Goal: Information Seeking & Learning: Learn about a topic

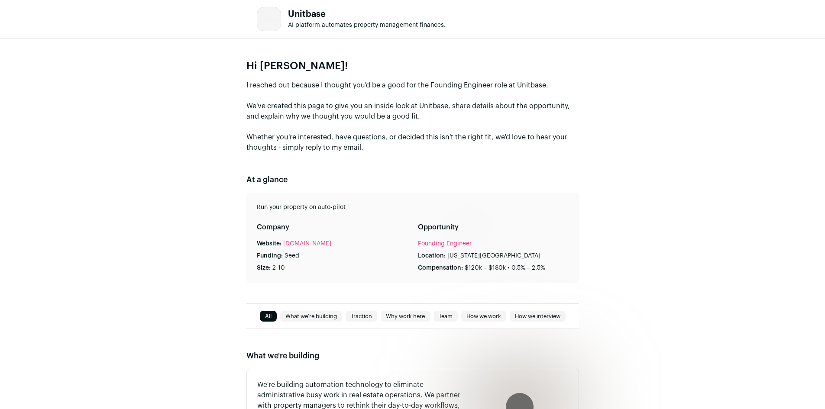
click at [245, 65] on div "Hi [PERSON_NAME]! I reached out because I thought you'd be a good for the Found…" at bounding box center [412, 171] width 825 height 265
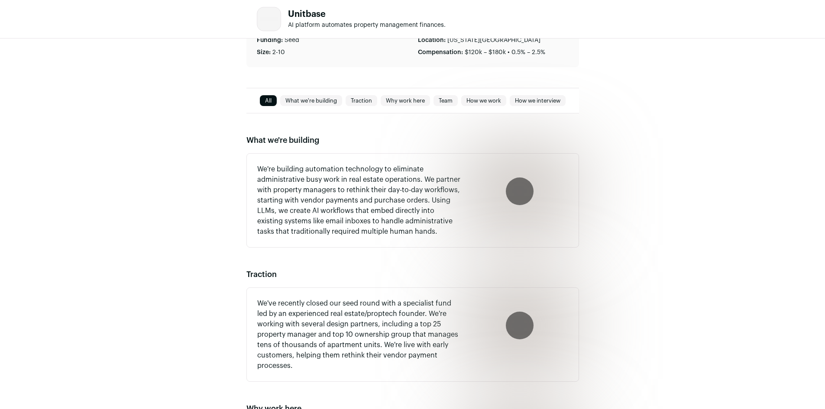
scroll to position [217, 0]
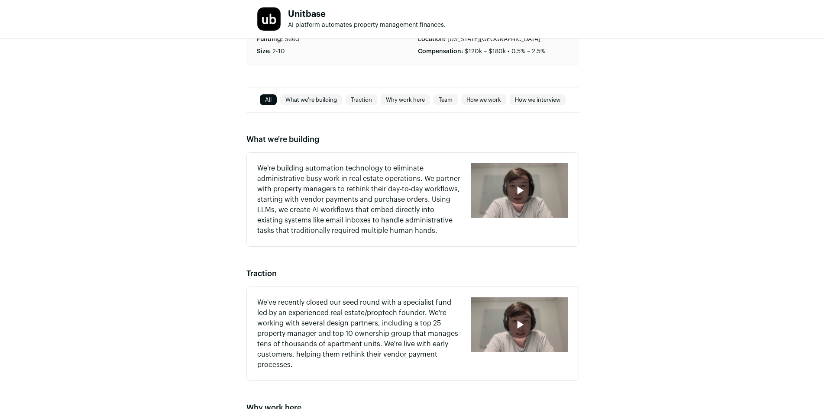
click at [535, 197] on div "button" at bounding box center [519, 190] width 97 height 55
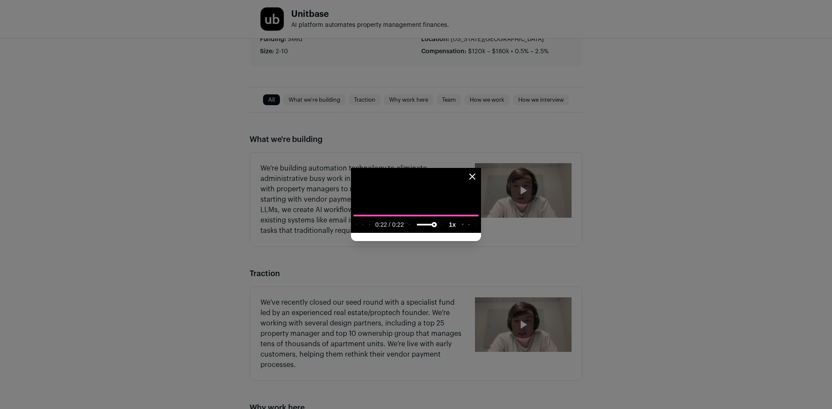
click at [481, 168] on video "Close modal via background" at bounding box center [416, 200] width 130 height 65
click at [620, 215] on div "Close modal via background" at bounding box center [416, 204] width 832 height 409
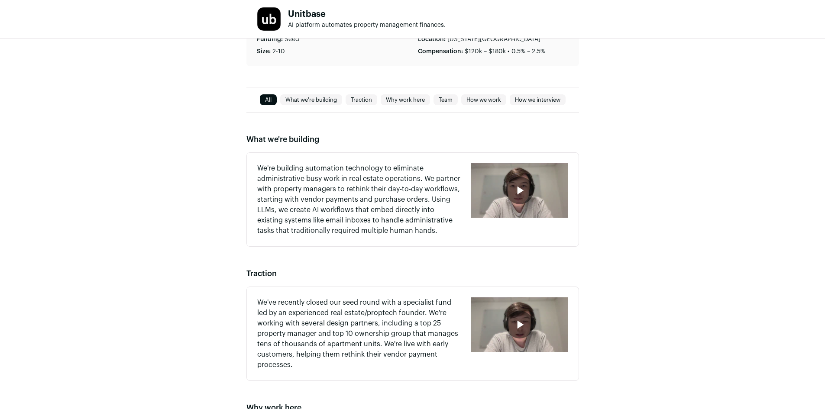
click at [531, 197] on div "button" at bounding box center [520, 191] width 28 height 28
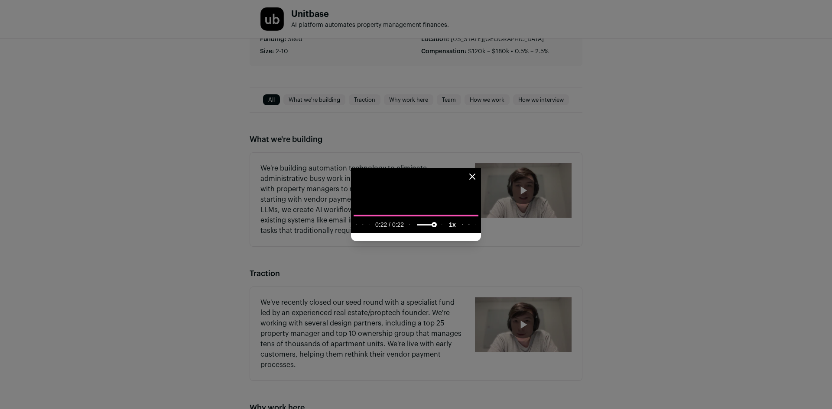
click at [477, 172] on icon "Close modal" at bounding box center [472, 177] width 10 height 10
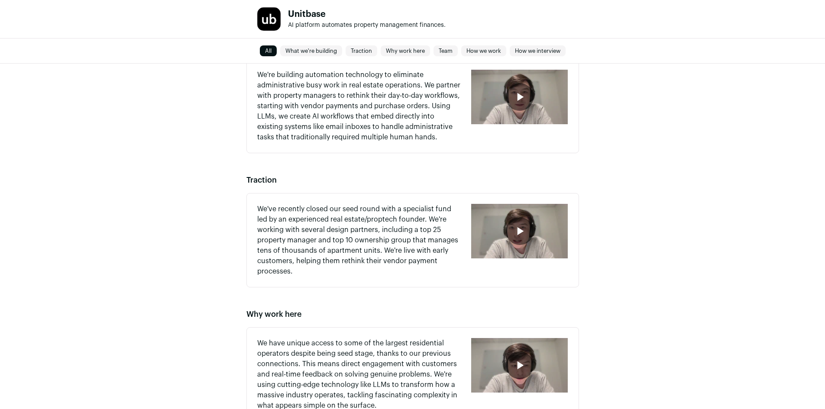
scroll to position [347, 0]
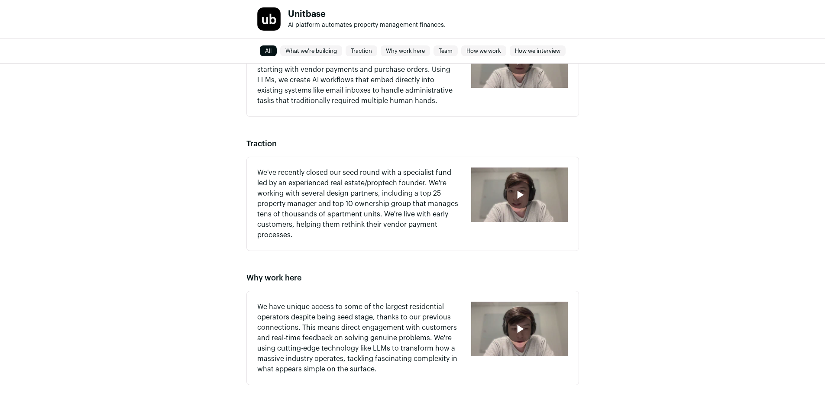
click at [533, 203] on div "button" at bounding box center [519, 195] width 97 height 55
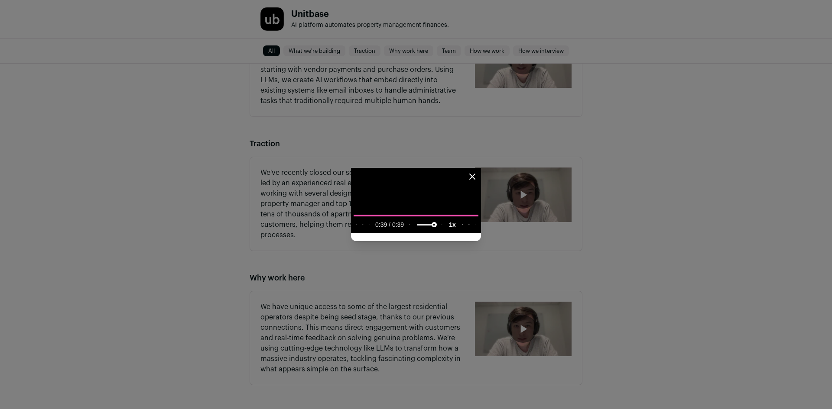
click at [787, 102] on div "Close modal via background" at bounding box center [416, 204] width 832 height 409
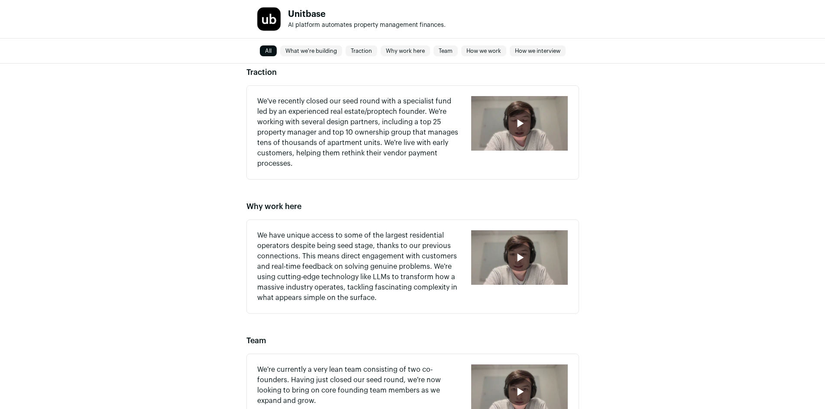
scroll to position [433, 0]
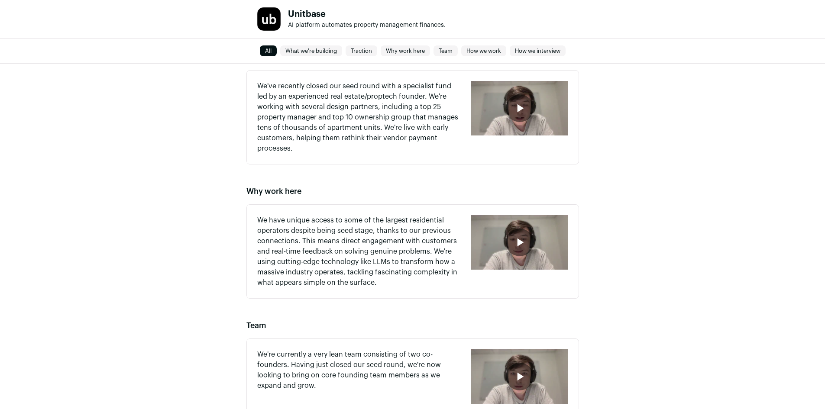
click at [521, 247] on icon "button" at bounding box center [520, 243] width 14 height 14
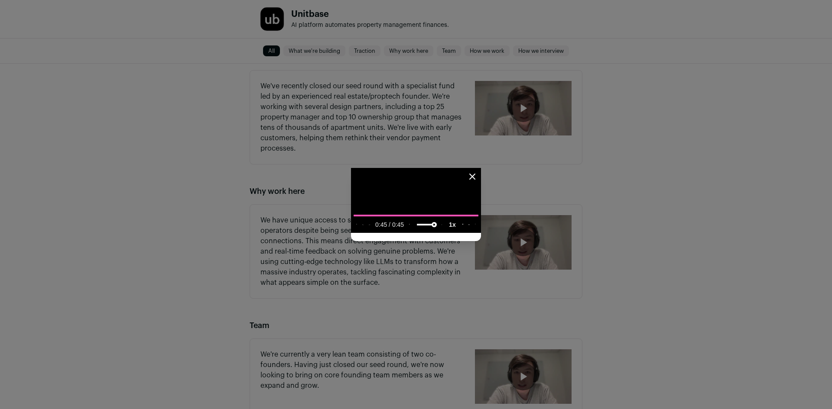
click at [785, 173] on div "Close modal via background" at bounding box center [416, 204] width 832 height 409
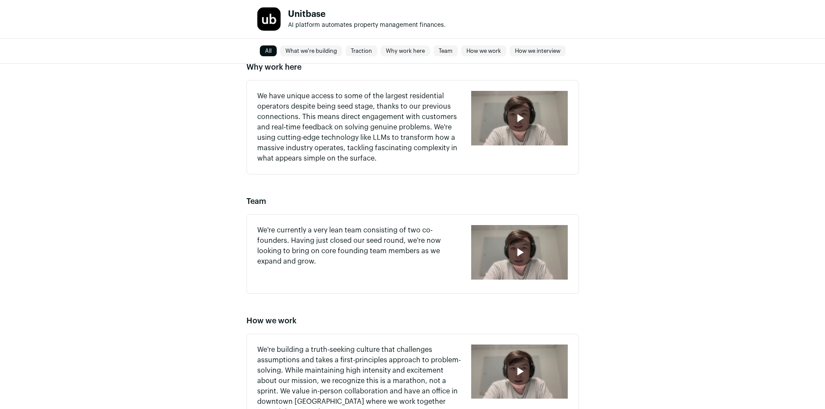
scroll to position [563, 0]
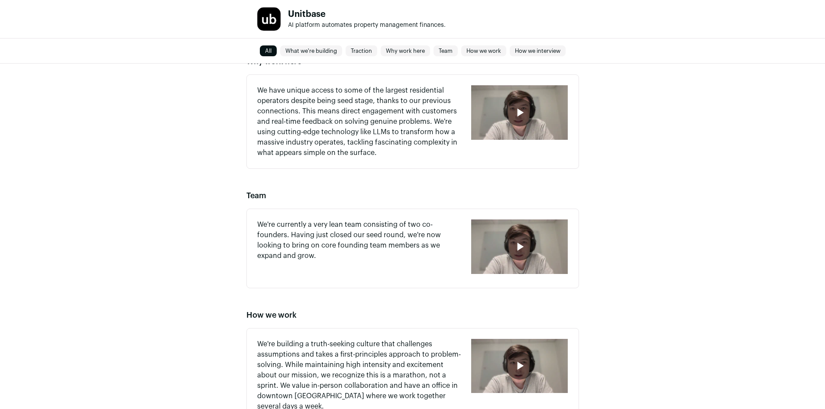
click at [528, 244] on div "button" at bounding box center [520, 247] width 28 height 28
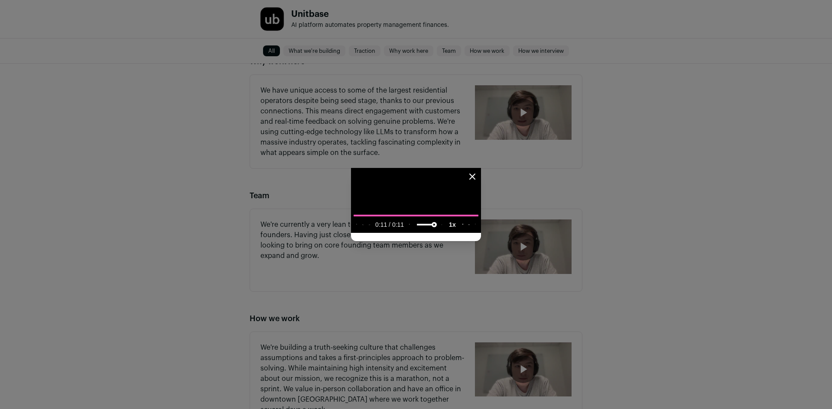
click at [594, 236] on div "Close modal via background" at bounding box center [416, 204] width 832 height 409
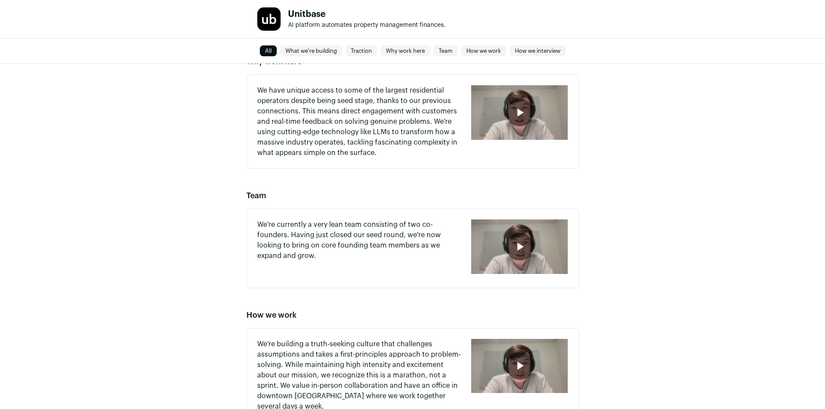
click at [496, 245] on div "button" at bounding box center [519, 247] width 97 height 55
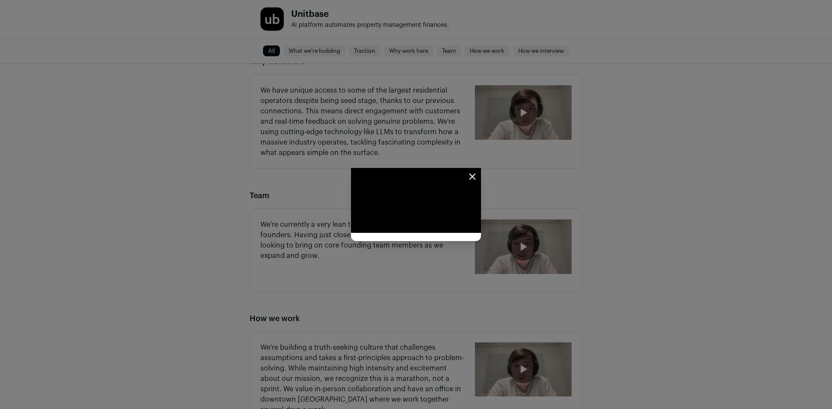
click at [787, 192] on div "Close modal via background" at bounding box center [416, 204] width 832 height 409
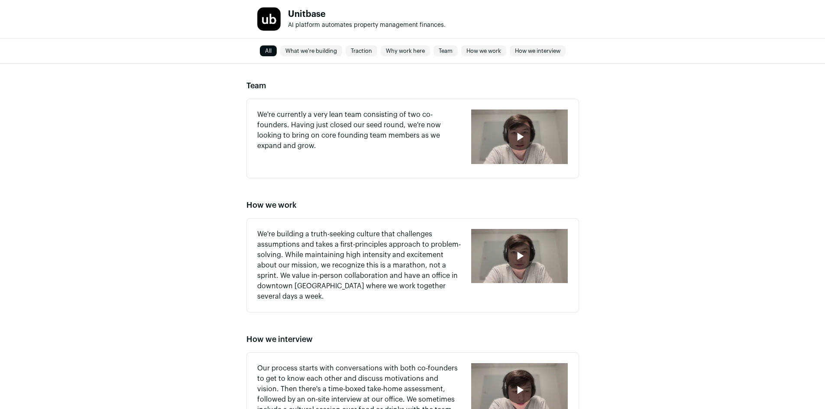
scroll to position [693, 0]
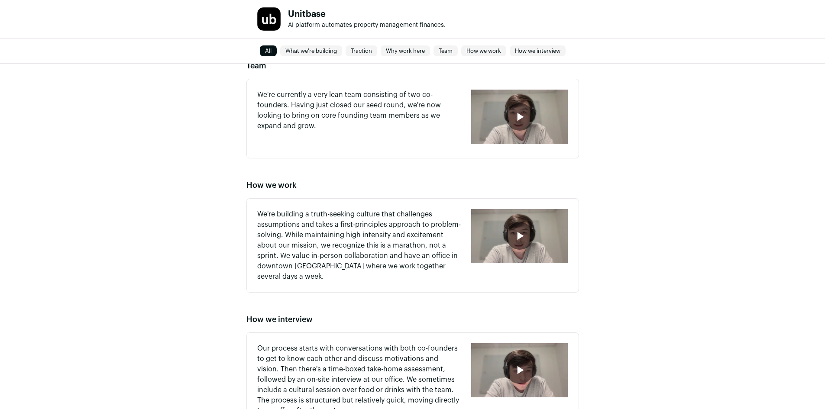
click at [533, 242] on div "button" at bounding box center [519, 236] width 97 height 55
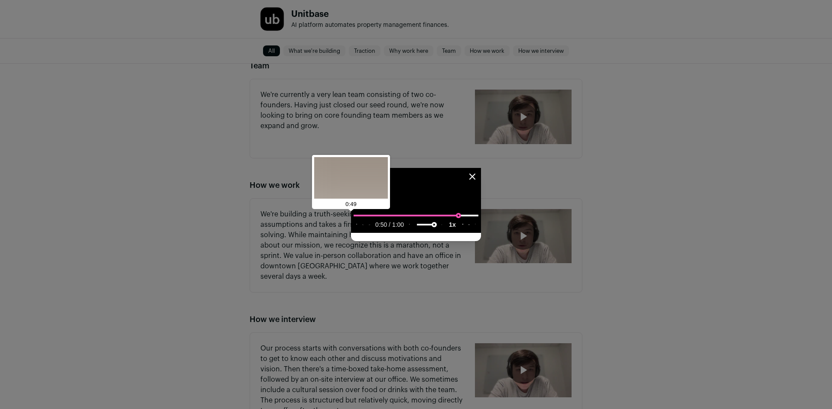
click at [478, 221] on input "seek" at bounding box center [415, 215] width 125 height 11
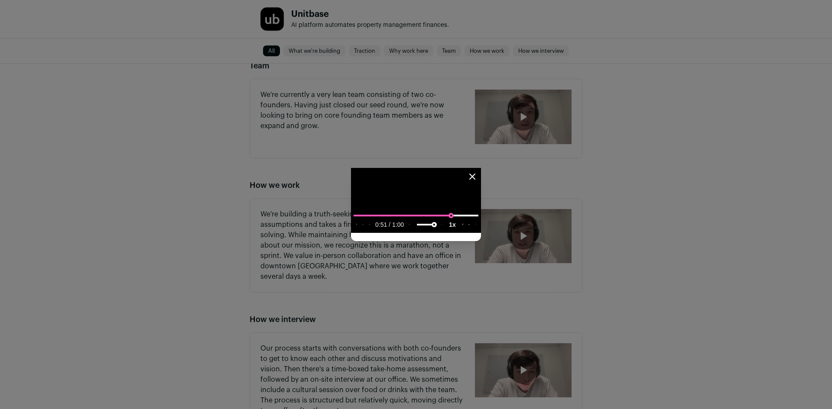
type input "**********"
click at [478, 221] on input "seek" at bounding box center [415, 215] width 125 height 11
click at [785, 196] on div "Close modal via background" at bounding box center [416, 204] width 832 height 409
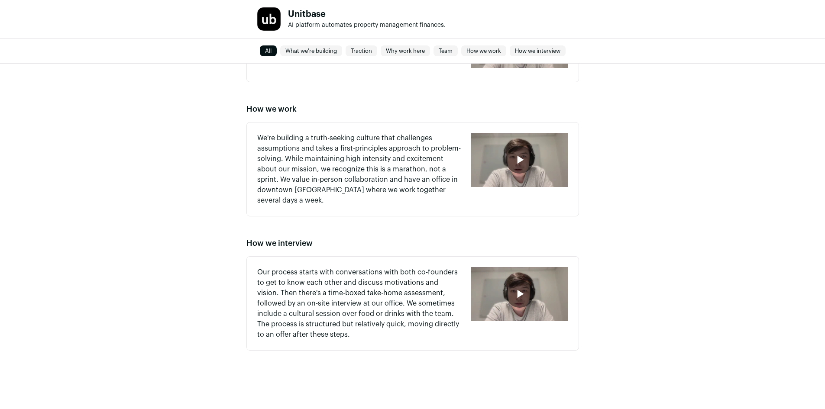
scroll to position [774, 0]
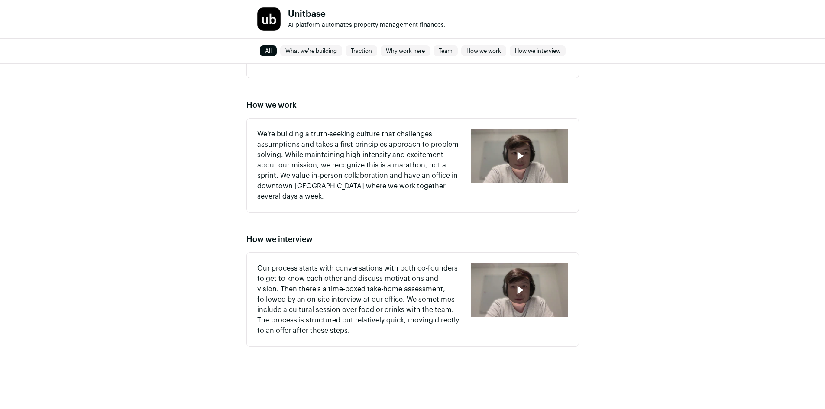
click at [518, 288] on icon "button" at bounding box center [520, 290] width 6 height 8
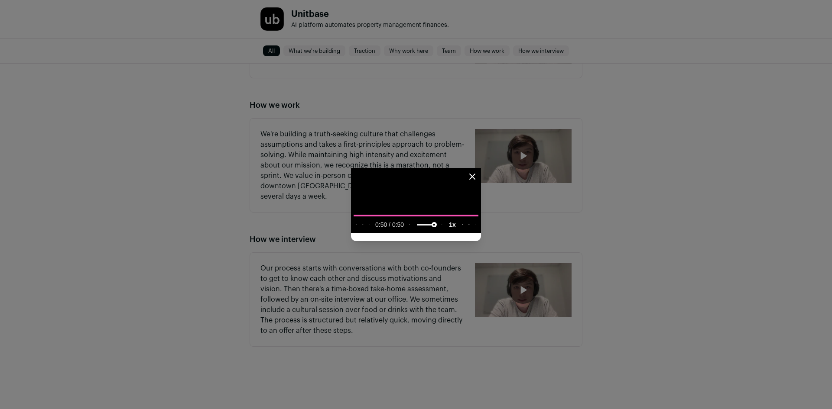
click at [781, 207] on div "Close modal via background" at bounding box center [416, 204] width 832 height 409
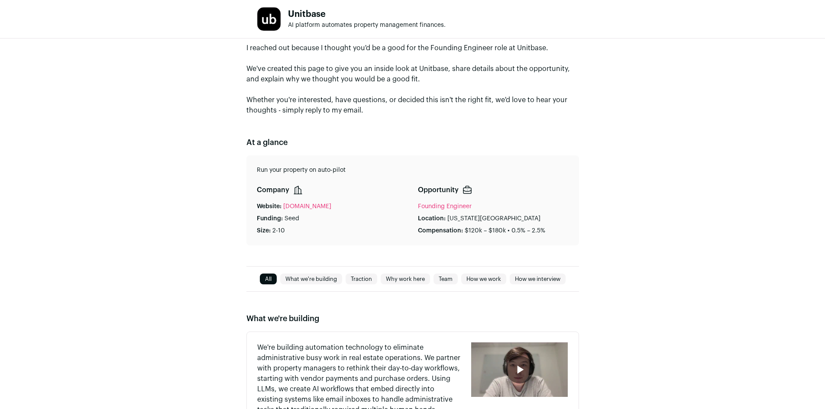
scroll to position [0, 0]
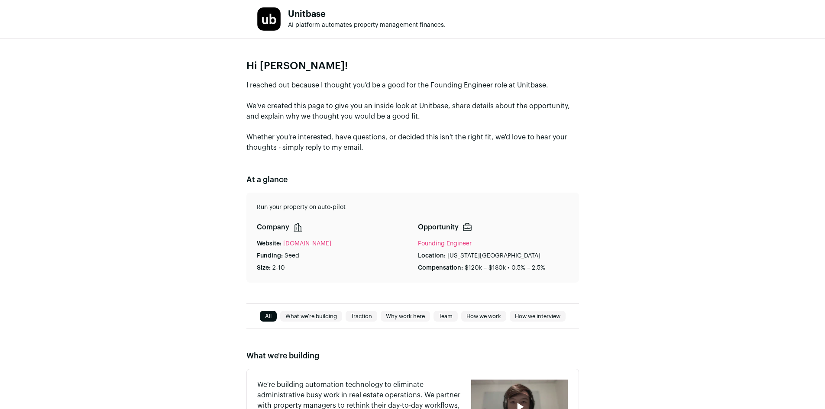
drag, startPoint x: 244, startPoint y: 108, endPoint x: 430, endPoint y: 113, distance: 185.5
click at [430, 113] on div "Hi John! I reached out because I thought you'd be a good for the Founding Engin…" at bounding box center [412, 171] width 825 height 265
click at [429, 115] on p "I reached out because I thought you'd be a good for the Founding Engineer role …" at bounding box center [412, 116] width 333 height 73
click at [463, 103] on p "I reached out because I thought you'd be a good for the Founding Engineer role …" at bounding box center [412, 116] width 333 height 73
drag, startPoint x: 243, startPoint y: 139, endPoint x: 395, endPoint y: 152, distance: 153.0
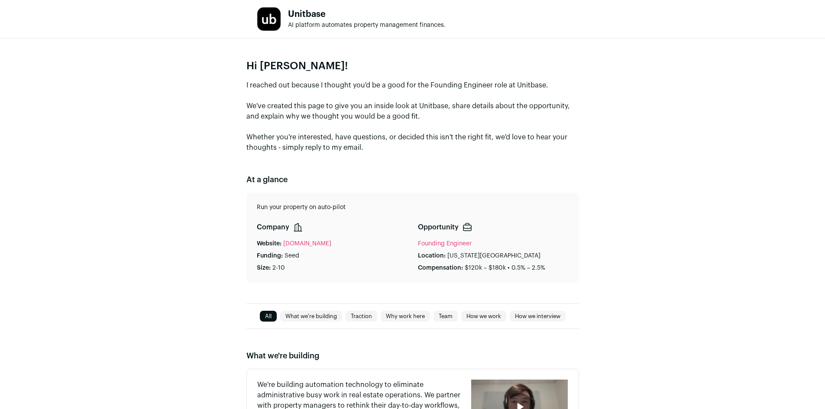
click at [395, 152] on div "Hi John! I reached out because I thought you'd be a good for the Founding Engin…" at bounding box center [412, 171] width 825 height 265
click at [379, 149] on p "I reached out because I thought you'd be a good for the Founding Engineer role …" at bounding box center [412, 116] width 333 height 73
click at [378, 149] on p "I reached out because I thought you'd be a good for the Founding Engineer role …" at bounding box center [412, 116] width 333 height 73
drag, startPoint x: 366, startPoint y: 149, endPoint x: 237, endPoint y: 131, distance: 130.7
click at [237, 131] on div "Hi John! I reached out because I thought you'd be a good for the Founding Engin…" at bounding box center [412, 171] width 825 height 265
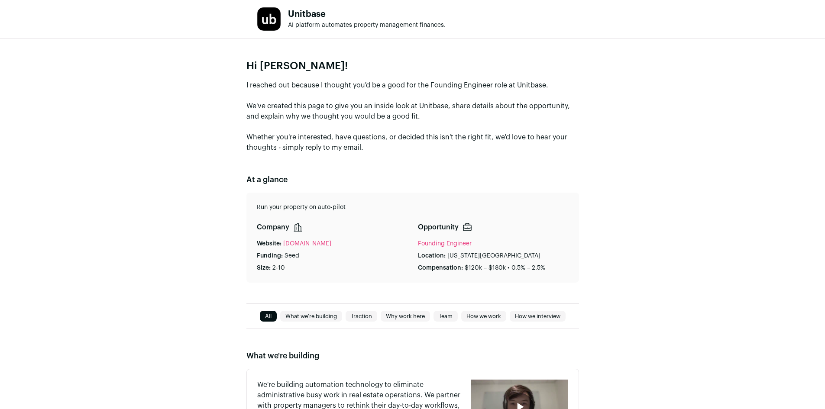
click at [246, 134] on p "I reached out because I thought you'd be a good for the Founding Engineer role …" at bounding box center [412, 116] width 333 height 73
drag, startPoint x: 246, startPoint y: 134, endPoint x: 375, endPoint y: 149, distance: 129.0
click at [375, 149] on p "I reached out because I thought you'd be a good for the Founding Engineer role …" at bounding box center [412, 116] width 333 height 73
click at [368, 150] on p "I reached out because I thought you'd be a good for the Founding Engineer role …" at bounding box center [412, 116] width 333 height 73
drag, startPoint x: 365, startPoint y: 150, endPoint x: 237, endPoint y: 70, distance: 150.5
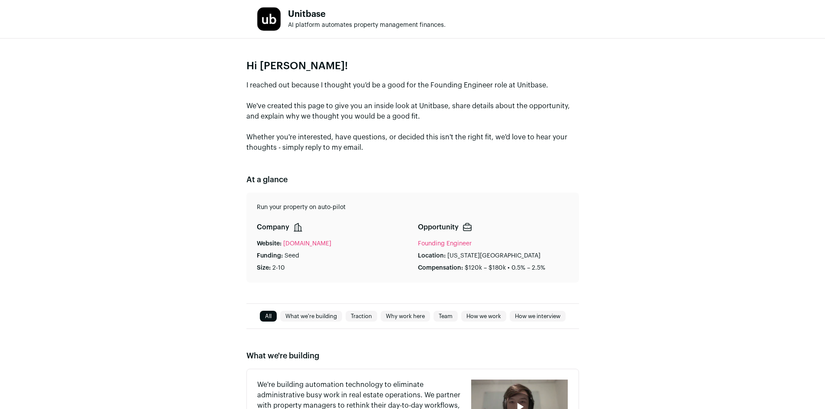
click at [237, 70] on div "Hi John! I reached out because I thought you'd be a good for the Founding Engin…" at bounding box center [412, 171] width 825 height 265
click at [319, 117] on p "I reached out because I thought you'd be a good for the Founding Engineer role …" at bounding box center [412, 116] width 333 height 73
click at [369, 148] on p "I reached out because I thought you'd be a good for the Founding Engineer role …" at bounding box center [412, 116] width 333 height 73
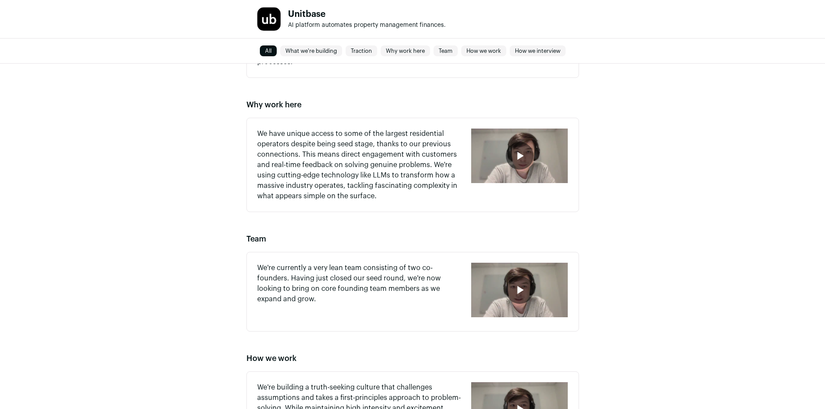
scroll to position [563, 0]
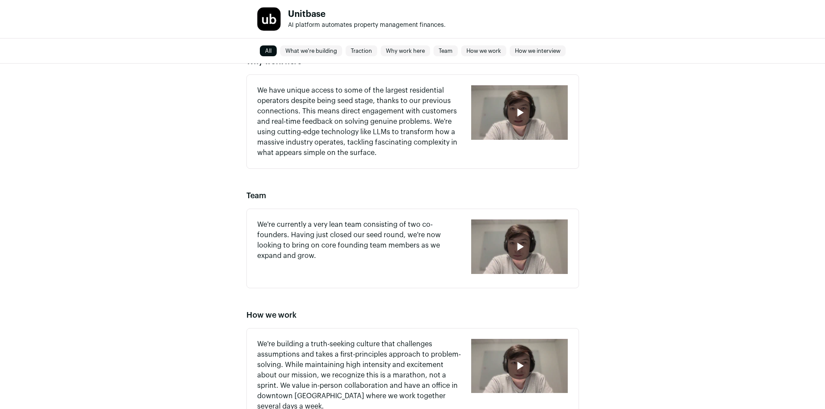
click at [638, 151] on div "What we're building We're building automation technology to eliminate administr…" at bounding box center [412, 172] width 825 height 812
